Goal: Transaction & Acquisition: Purchase product/service

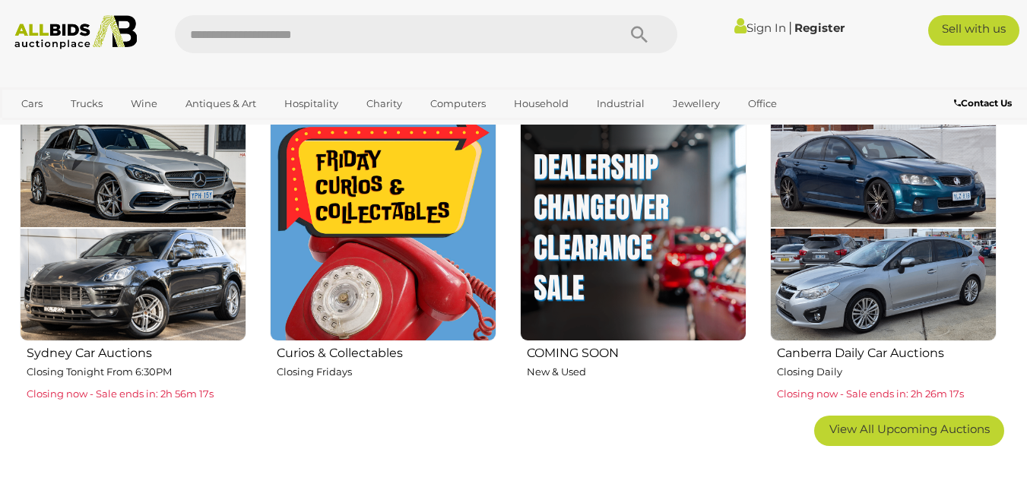
scroll to position [851, 0]
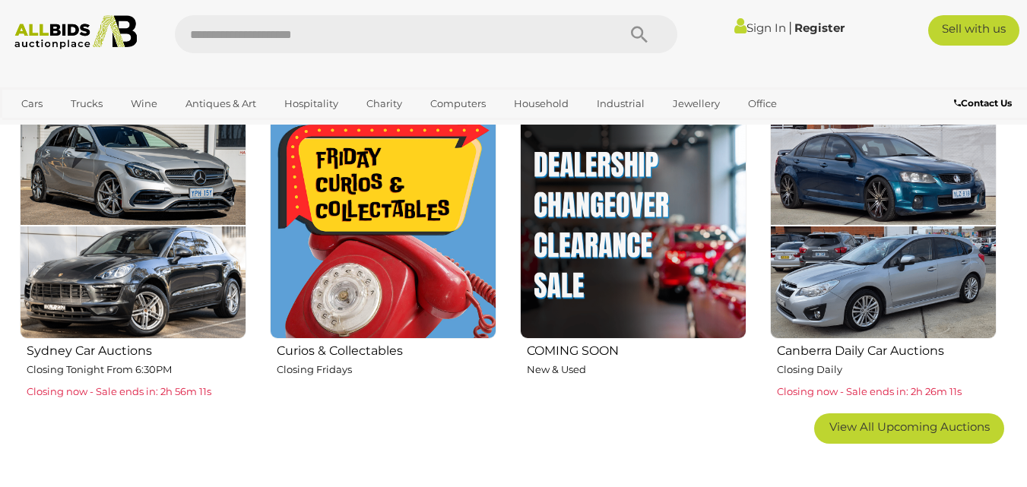
click at [595, 233] on img at bounding box center [633, 225] width 226 height 226
click at [562, 297] on img at bounding box center [633, 225] width 226 height 226
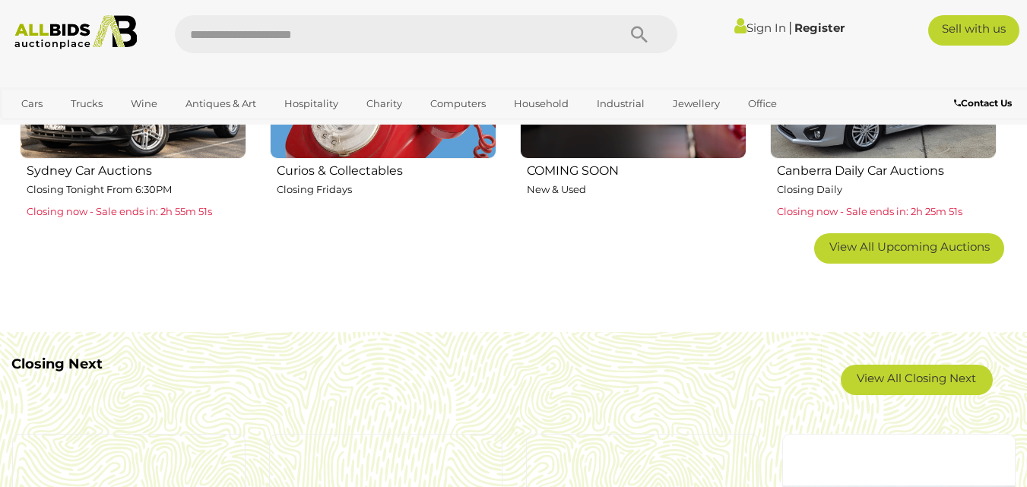
scroll to position [1034, 0]
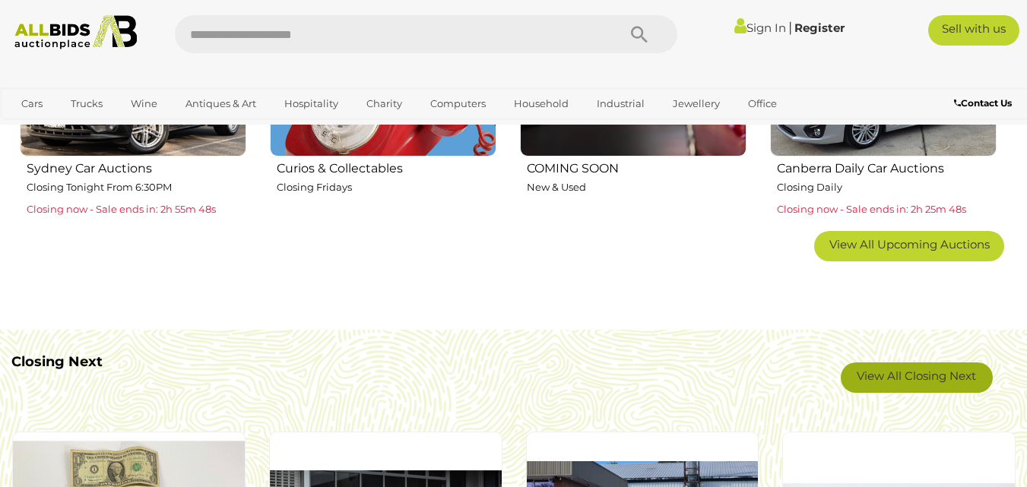
click at [754, 369] on link "View All Closing Next" at bounding box center [916, 377] width 152 height 30
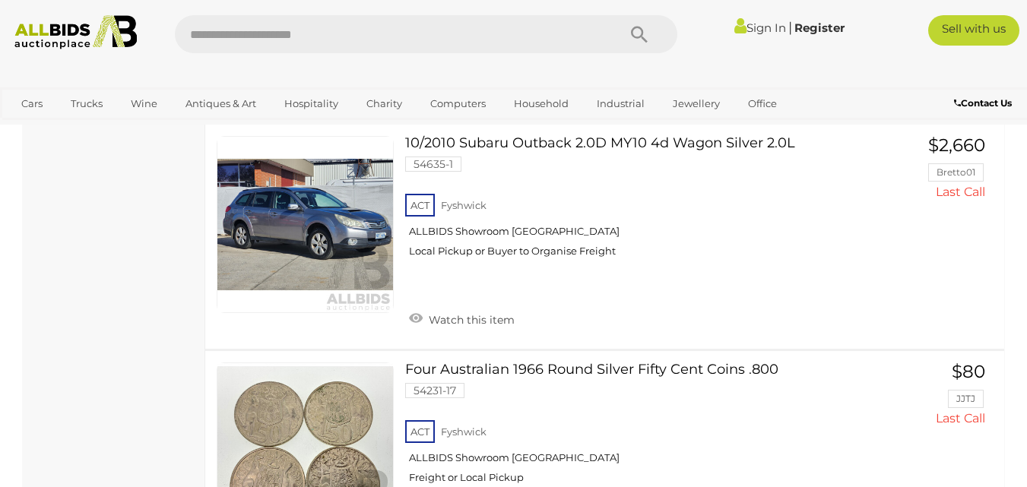
scroll to position [1074, 0]
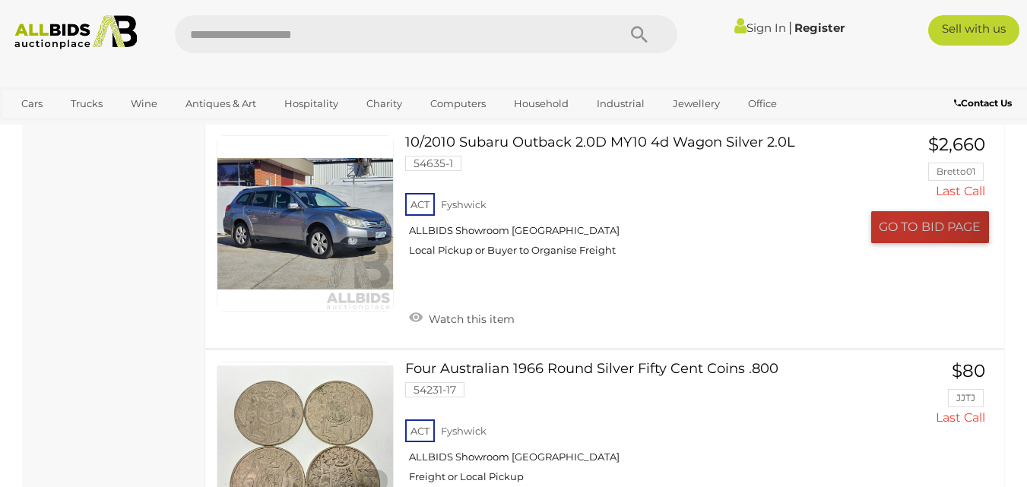
click at [897, 222] on span "GO TO" at bounding box center [899, 227] width 43 height 16
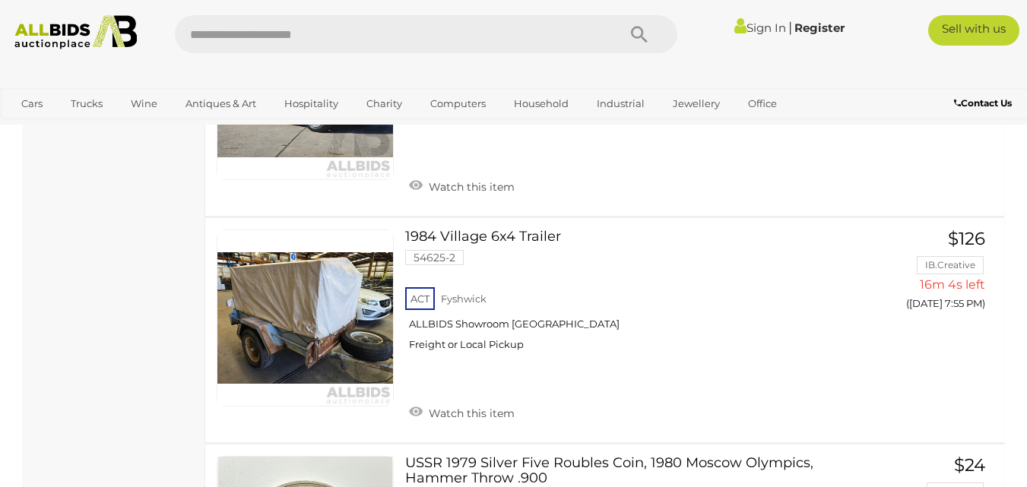
scroll to position [7488, 0]
